Goal: Navigation & Orientation: Find specific page/section

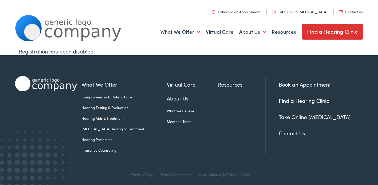
click at [334, 33] on link "Find a Hearing Clinic" at bounding box center [332, 32] width 61 height 16
